Goal: Task Accomplishment & Management: Use online tool/utility

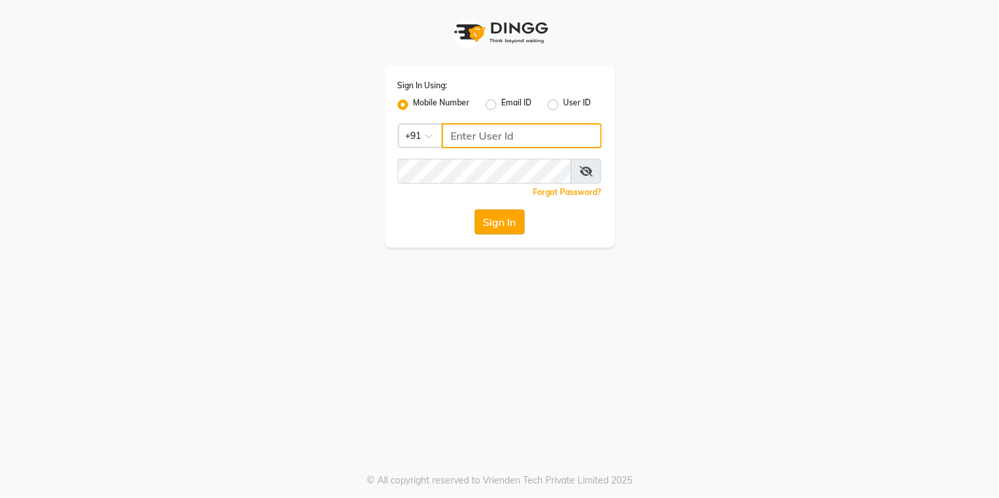
type input "9067575168"
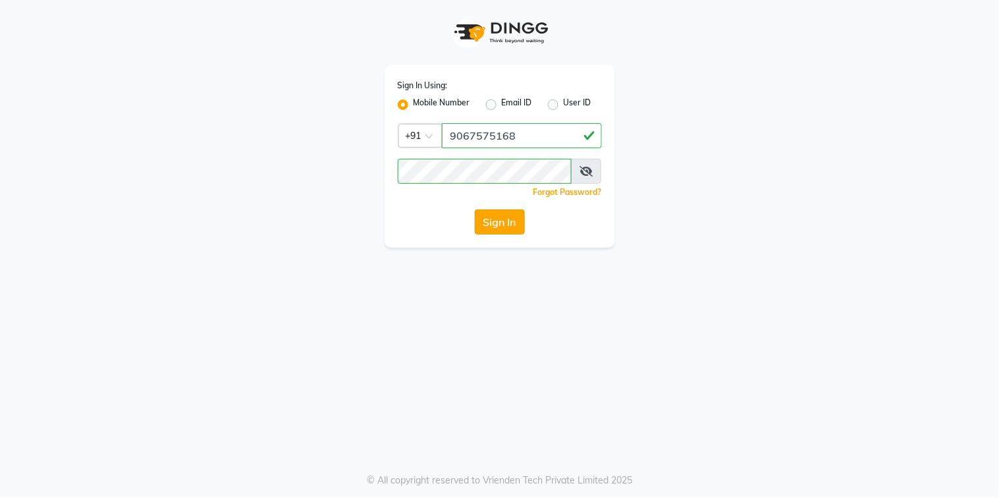
click at [499, 227] on button "Sign In" at bounding box center [500, 222] width 50 height 25
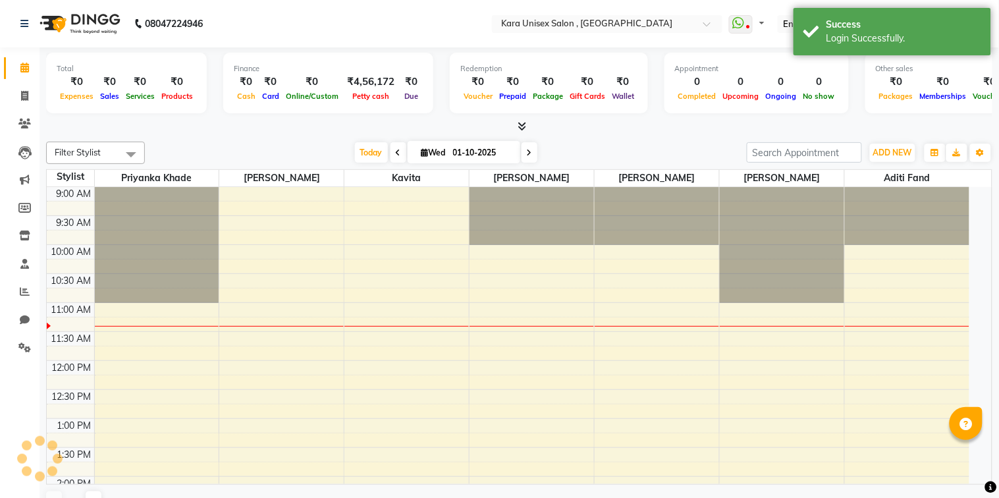
select select "en"
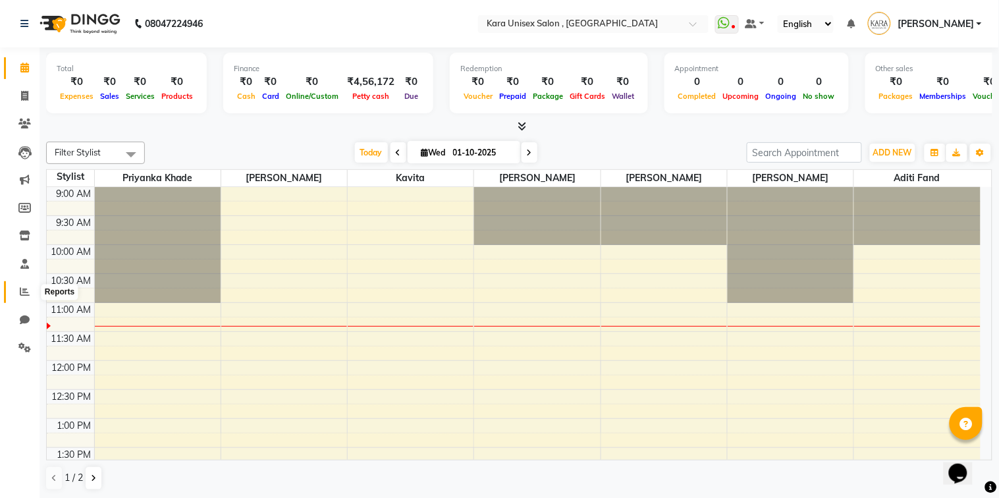
click at [26, 293] on icon at bounding box center [25, 292] width 10 height 10
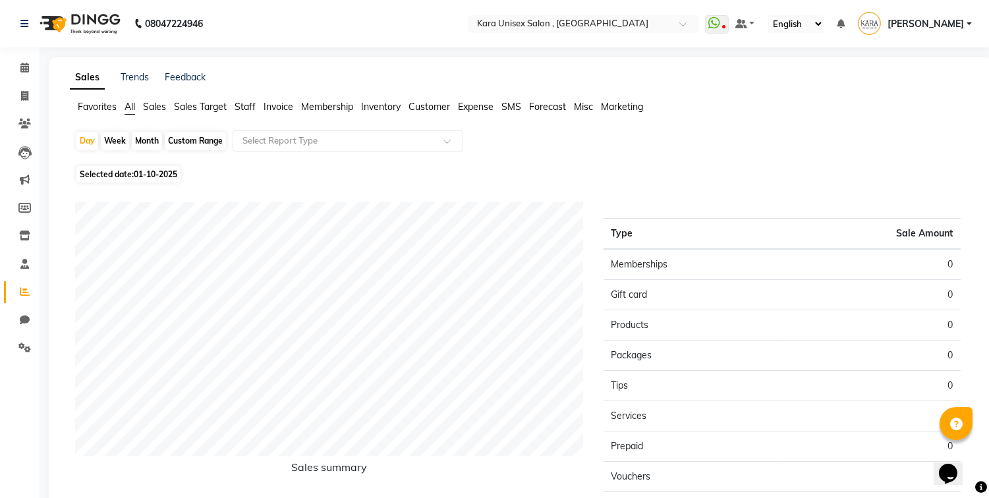
click at [155, 176] on span "01-10-2025" at bounding box center [155, 174] width 43 height 10
select select "10"
select select "2025"
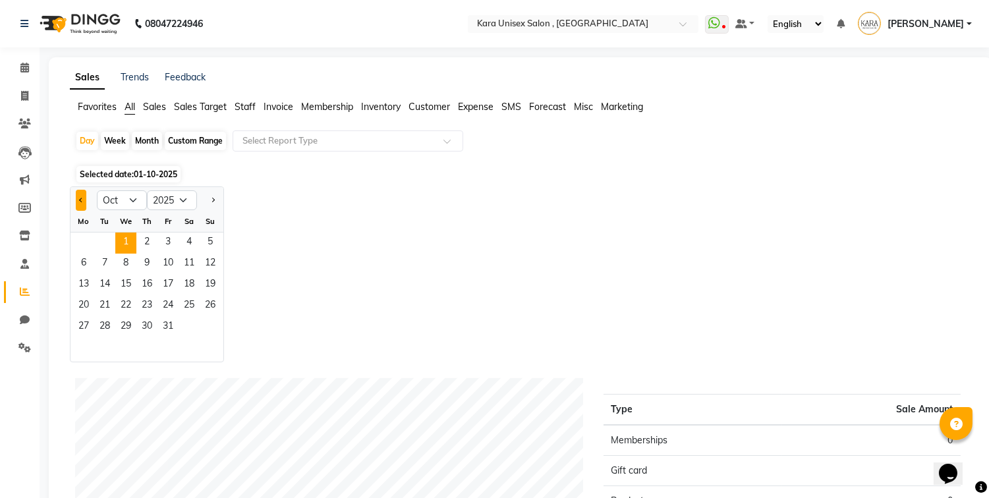
click at [80, 208] on button "Previous month" at bounding box center [81, 200] width 11 height 21
select select "9"
click at [108, 320] on span "30" at bounding box center [104, 327] width 21 height 21
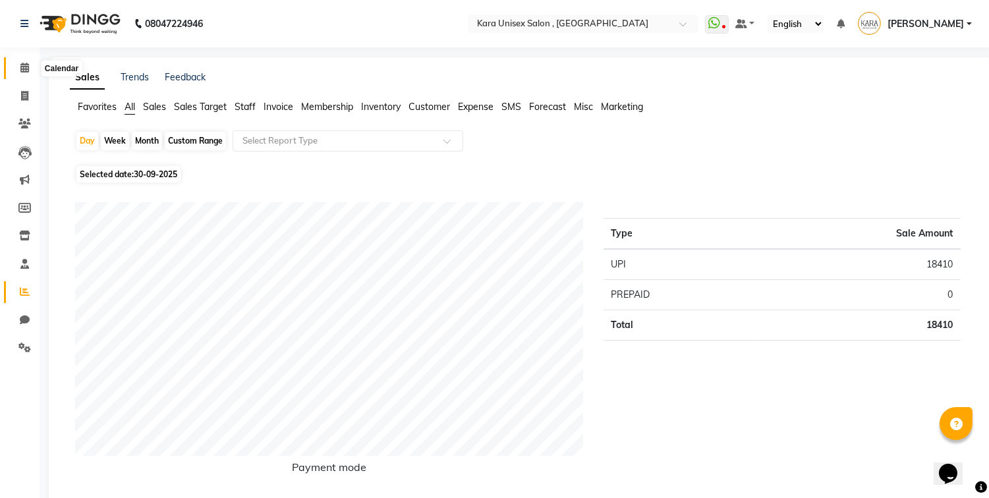
click at [20, 61] on span at bounding box center [24, 68] width 23 height 15
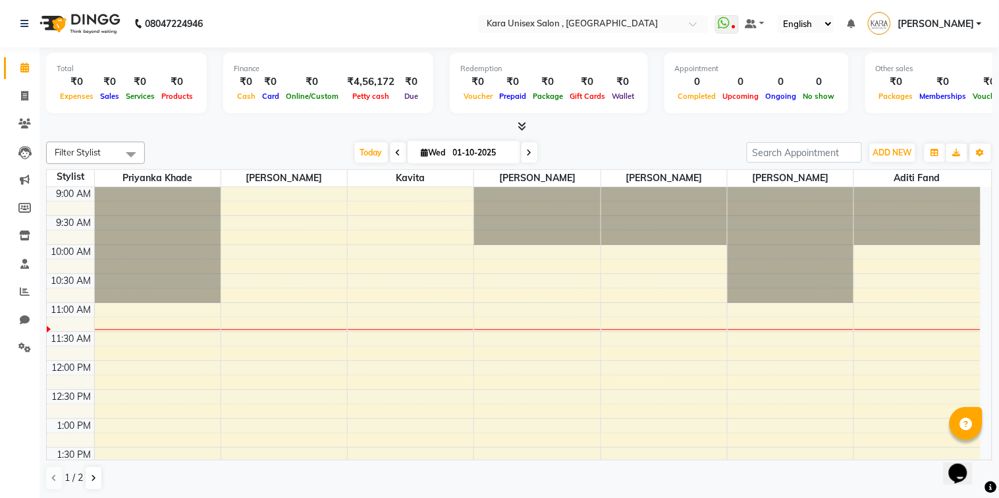
click at [519, 129] on icon at bounding box center [522, 126] width 9 height 10
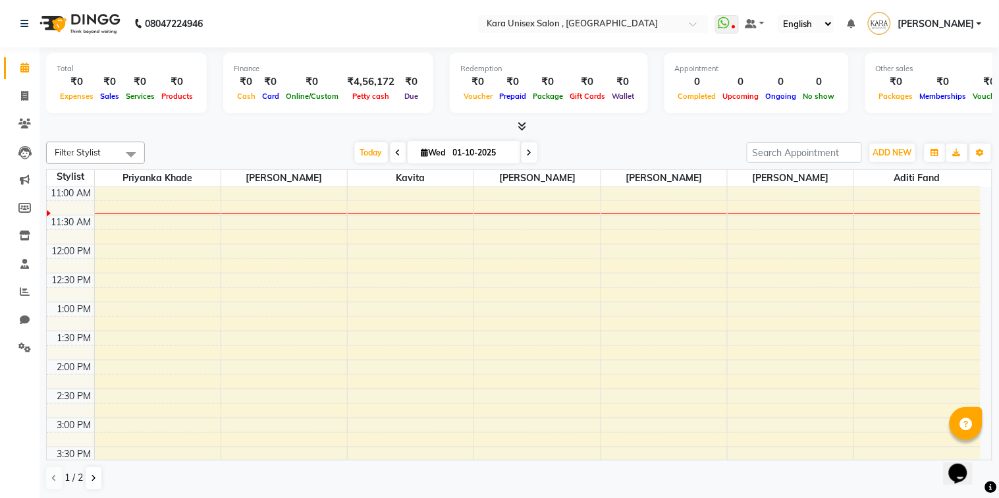
click at [521, 126] on icon at bounding box center [522, 126] width 9 height 10
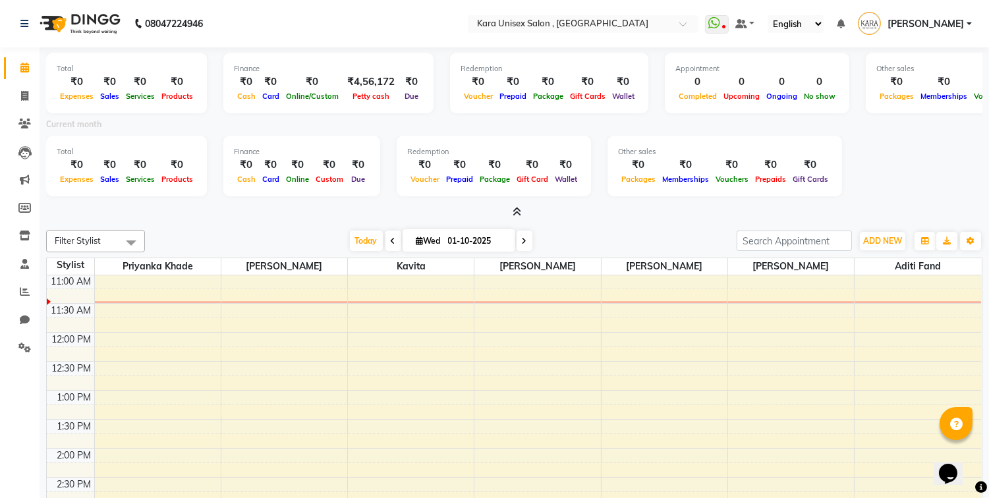
click at [416, 237] on icon at bounding box center [419, 241] width 7 height 9
select select "10"
select select "2025"
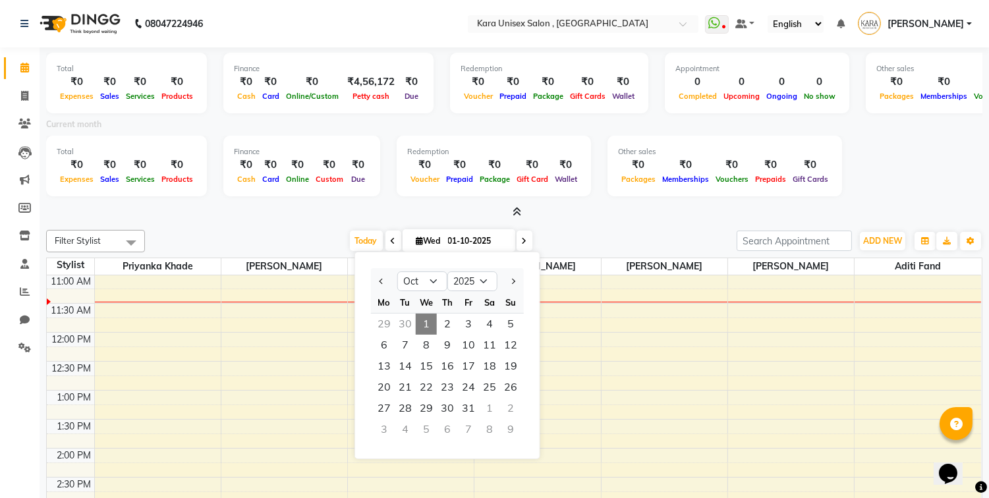
click at [406, 321] on div "30" at bounding box center [405, 324] width 21 height 21
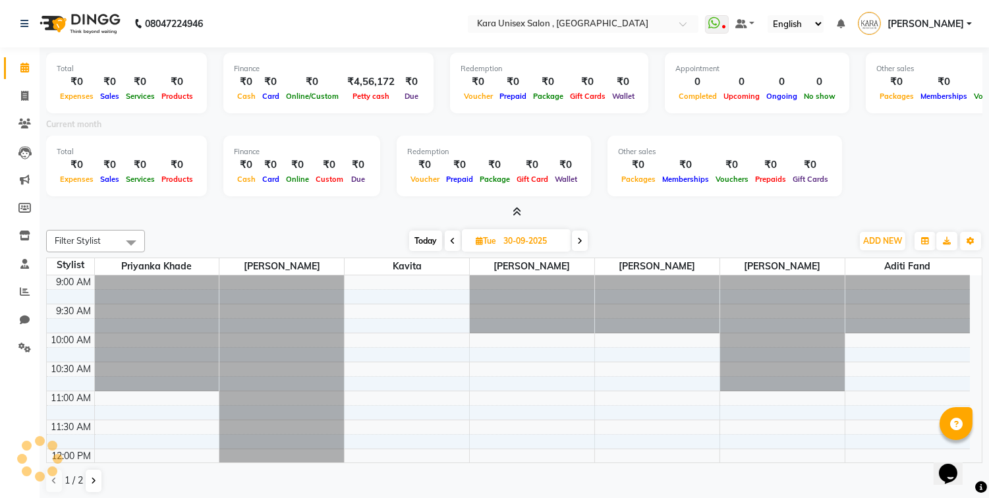
scroll to position [117, 0]
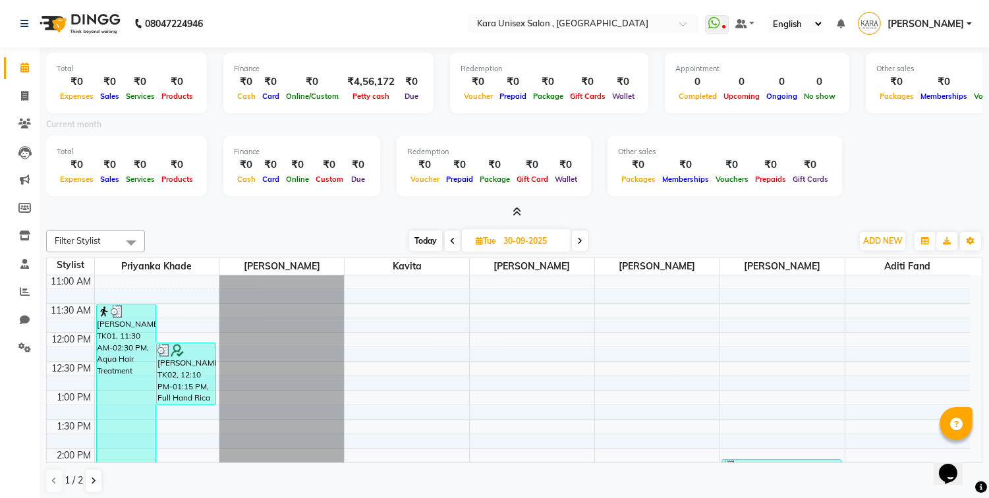
click at [430, 242] on span "Today" at bounding box center [425, 241] width 33 height 20
type input "01-10-2025"
